Goal: Check status: Check status

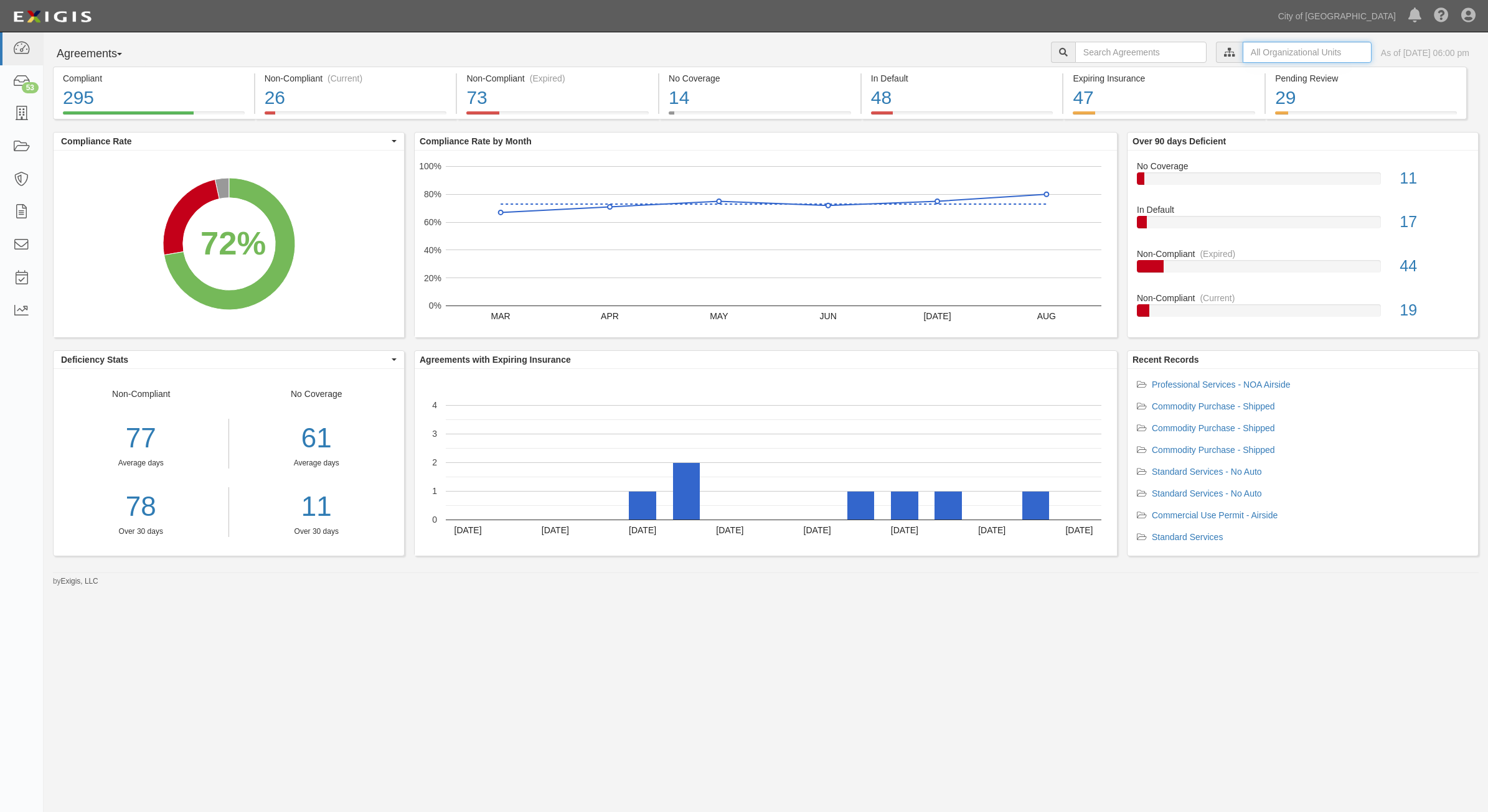
click at [1243, 51] on input "text" at bounding box center [1308, 52] width 129 height 21
click at [1099, 76] on icon at bounding box center [1098, 75] width 9 height 6
click at [1090, 102] on input "Contracts & Services" at bounding box center [1093, 99] width 8 height 8
checkbox input "true"
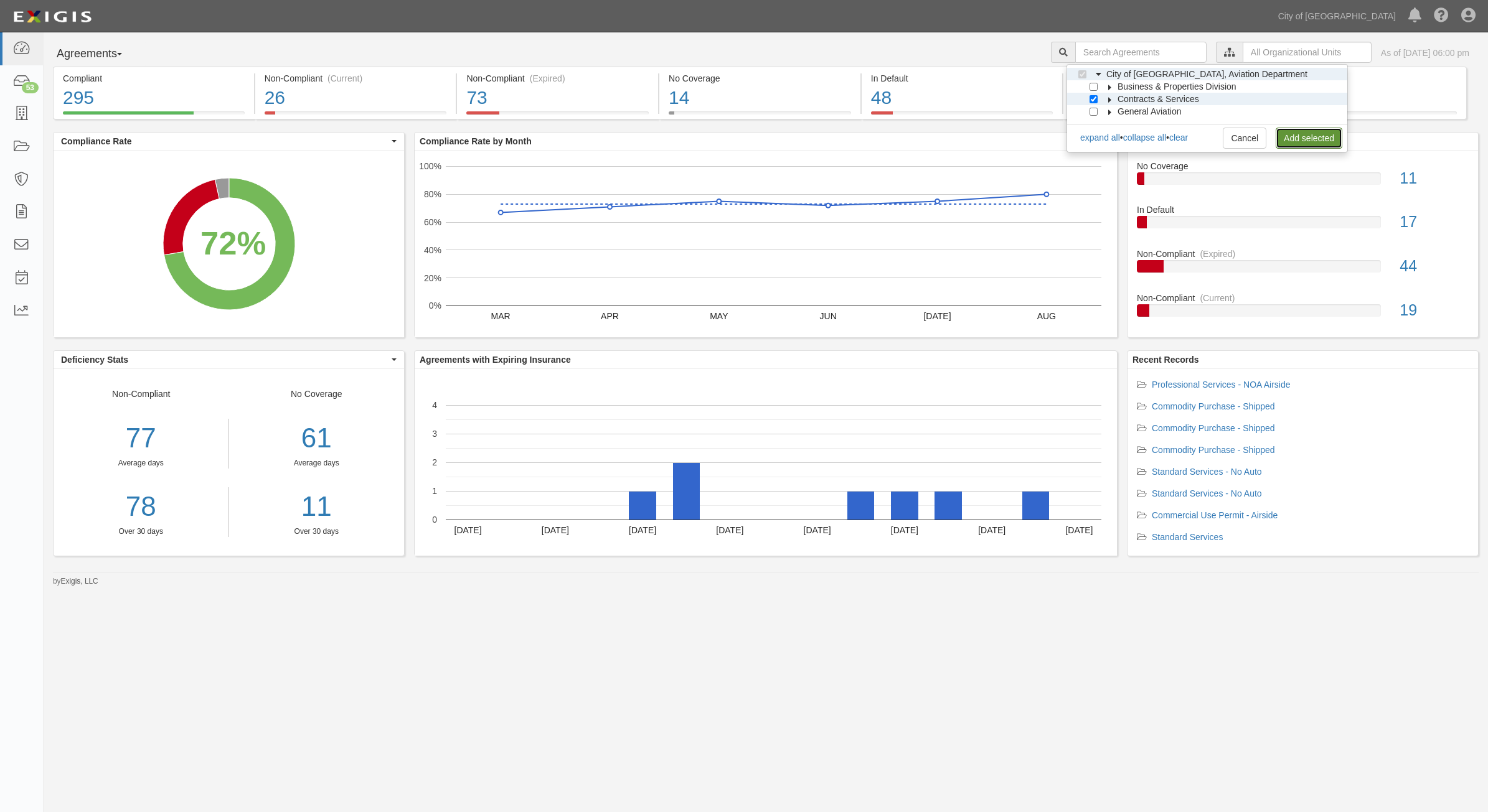
click at [1323, 142] on link "Add selected" at bounding box center [1308, 138] width 66 height 21
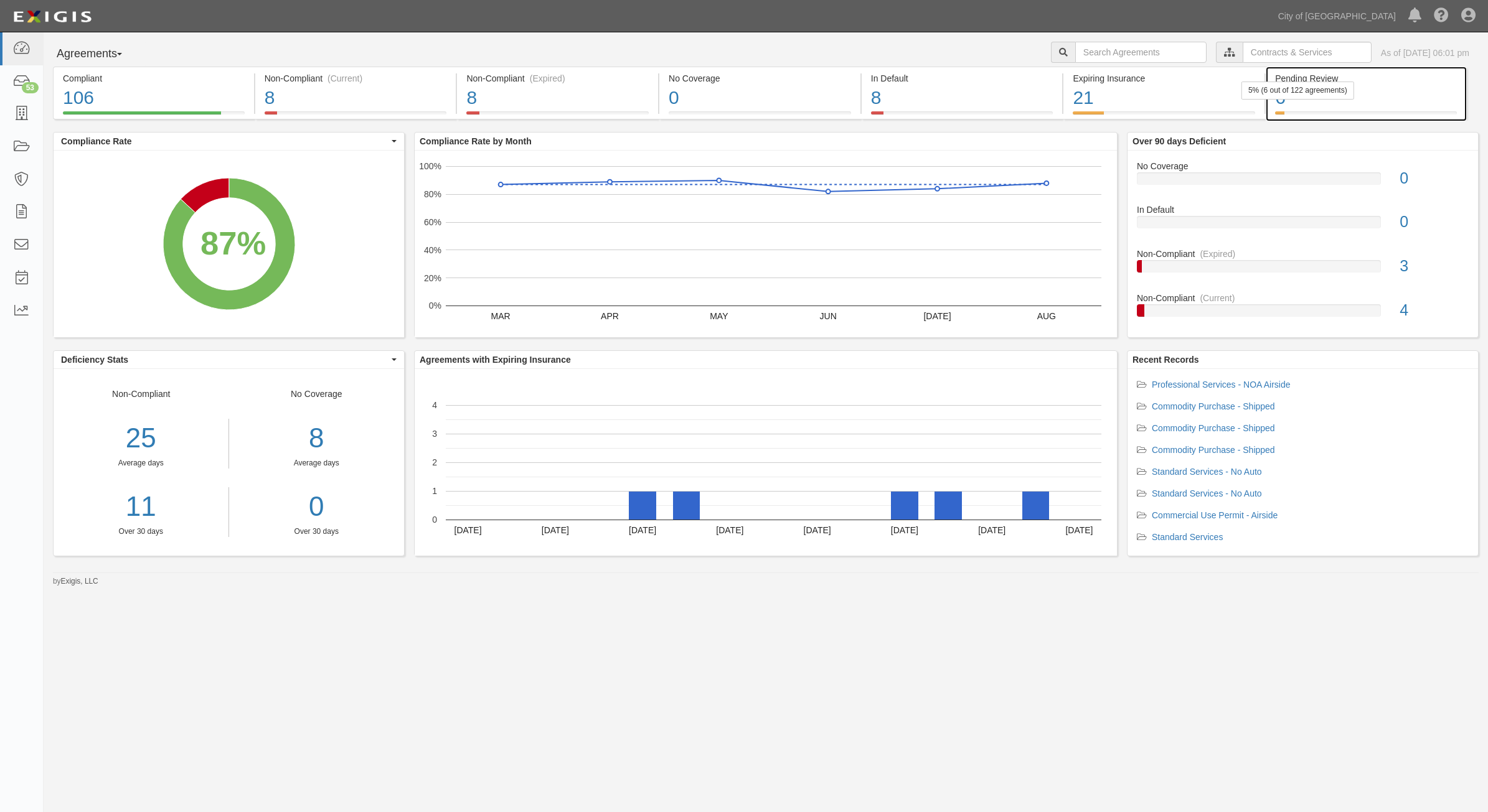
click at [1317, 74] on div "Pending Review" at bounding box center [1365, 78] width 181 height 12
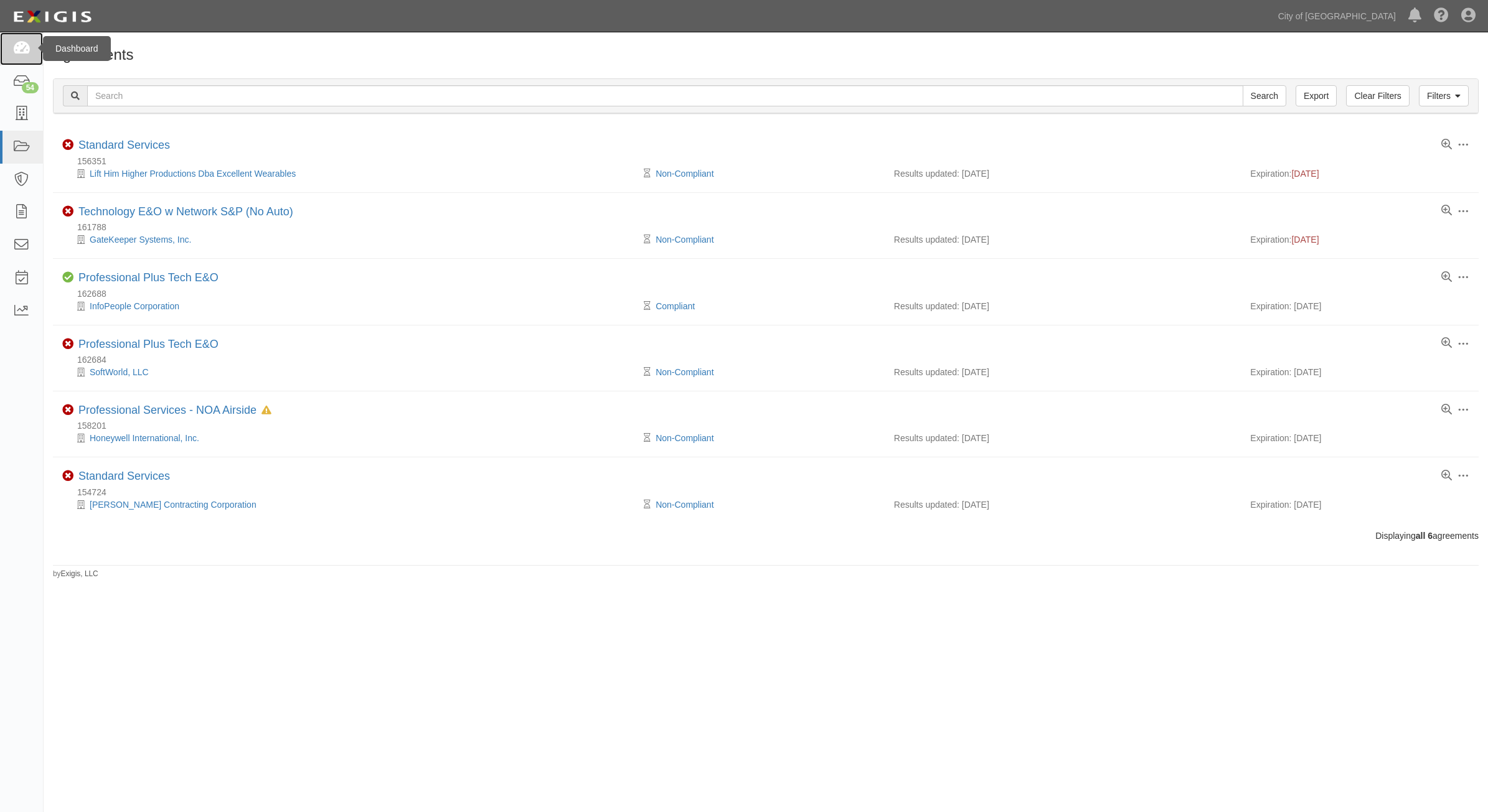
click at [33, 60] on link at bounding box center [21, 49] width 43 height 33
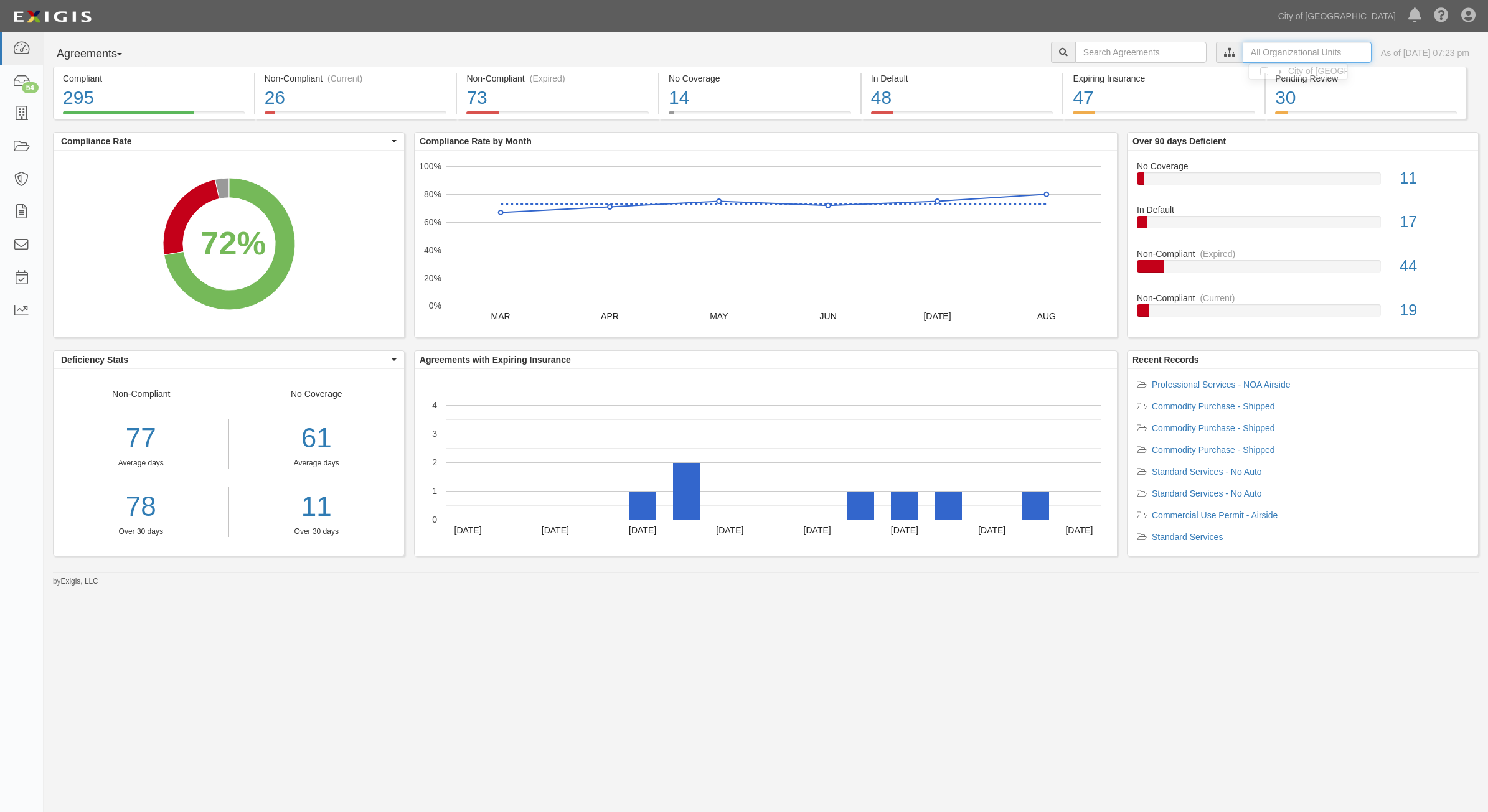
click at [1281, 58] on input "text" at bounding box center [1308, 52] width 129 height 21
click at [1100, 77] on icon at bounding box center [1098, 75] width 9 height 6
click at [1092, 104] on div "Contracts & Services" at bounding box center [1144, 99] width 108 height 12
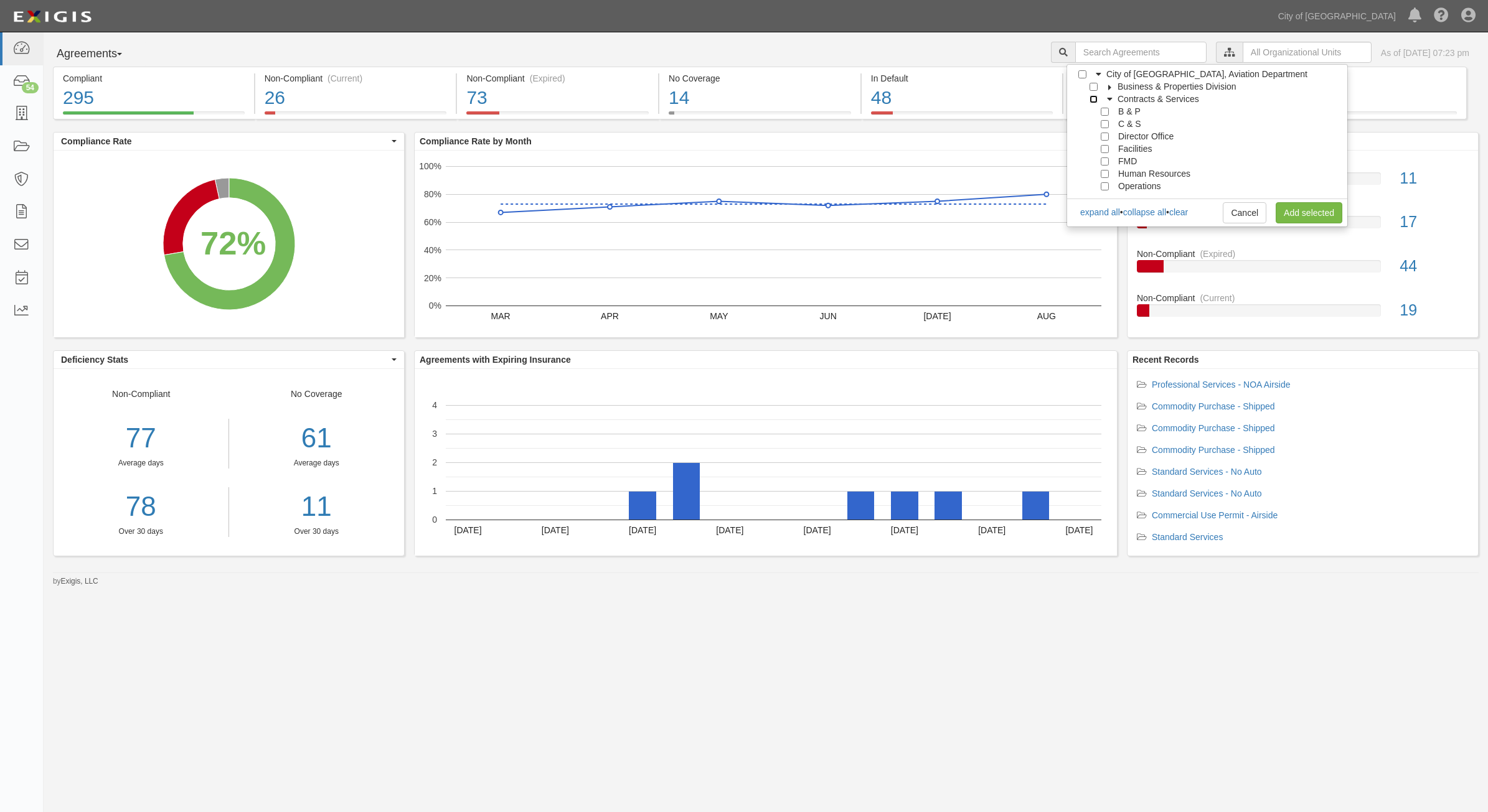
click at [1091, 95] on input "Contracts & Services" at bounding box center [1093, 99] width 8 height 8
checkbox input "true"
click at [1304, 212] on link "Add selected" at bounding box center [1308, 213] width 66 height 21
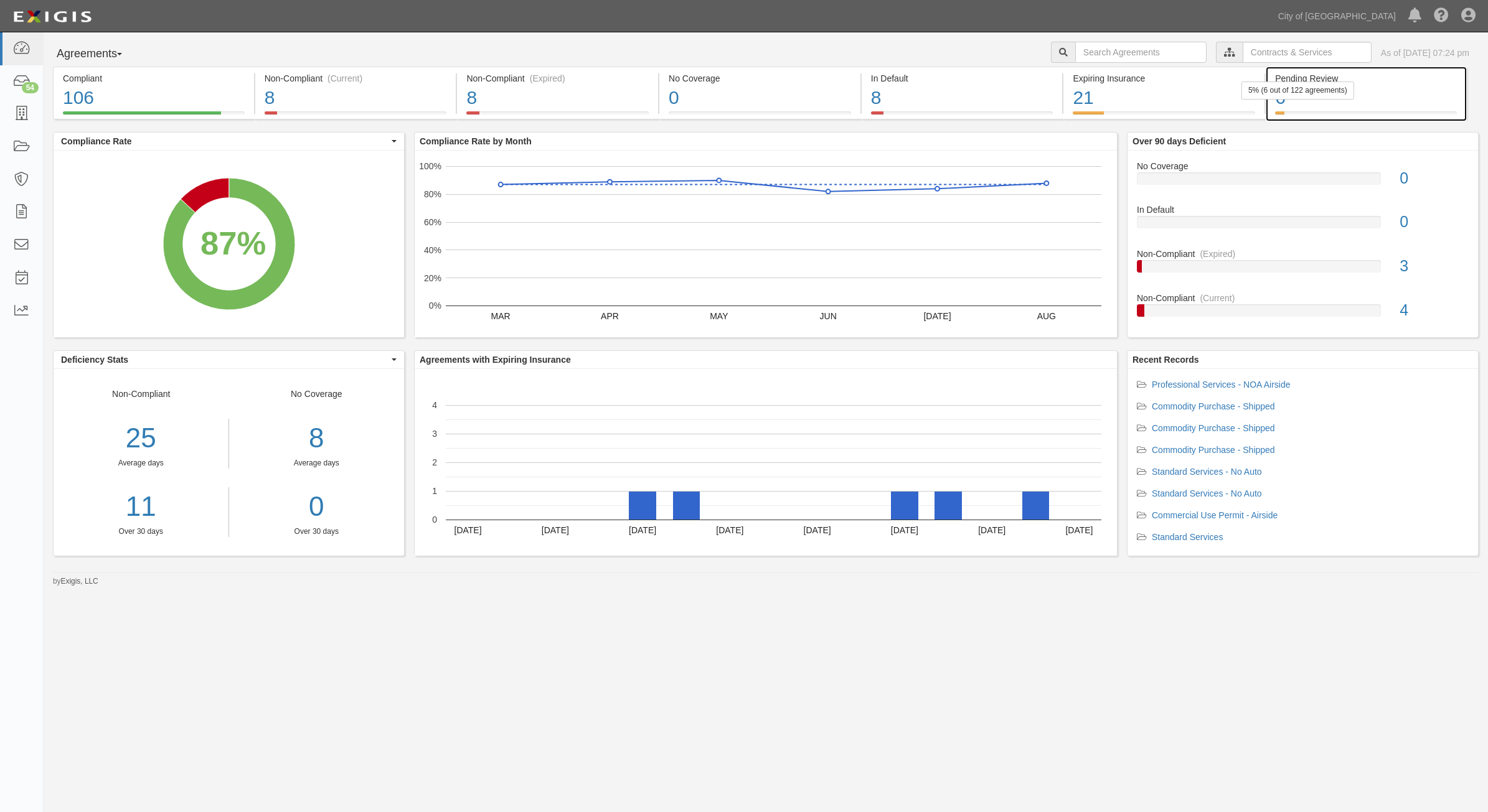
click at [1314, 95] on div "5% (6 out of 122 agreements)" at bounding box center [1297, 90] width 112 height 18
